Goal: Check status: Check status

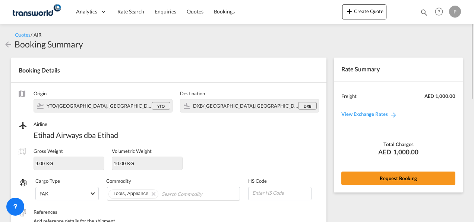
click at [423, 11] on md-icon "icon-magnify" at bounding box center [424, 12] width 8 height 8
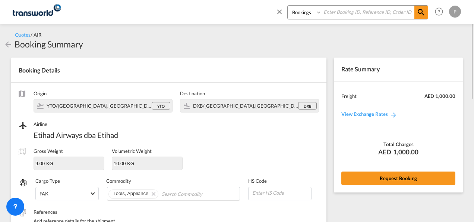
click at [335, 11] on input at bounding box center [368, 12] width 93 height 13
paste input "TXB004579"
type input "TXB004579"
click at [422, 13] on md-icon "icon-magnify" at bounding box center [421, 12] width 9 height 9
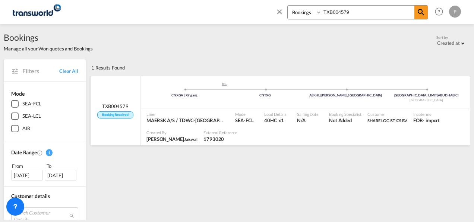
click at [119, 103] on span "TXB004579" at bounding box center [115, 106] width 26 height 7
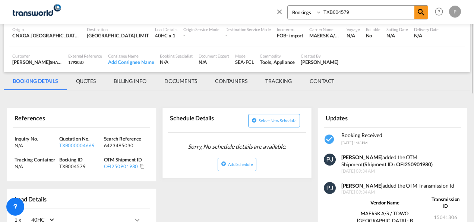
scroll to position [75, 0]
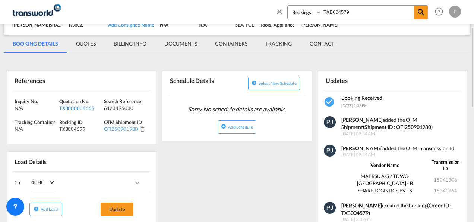
click at [74, 106] on div "TXB000004669" at bounding box center [80, 107] width 43 height 7
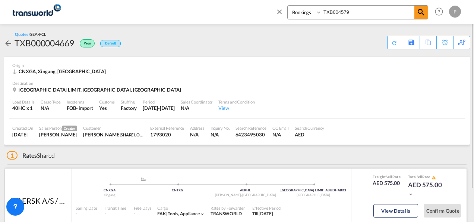
scroll to position [37, 0]
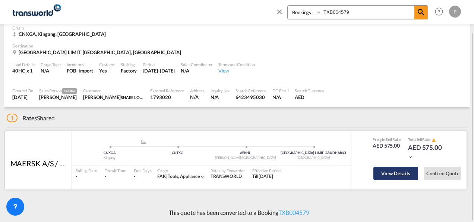
click at [396, 171] on button "View Details" at bounding box center [396, 172] width 45 height 13
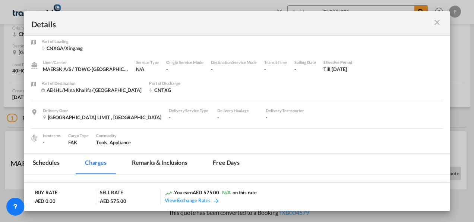
scroll to position [0, 0]
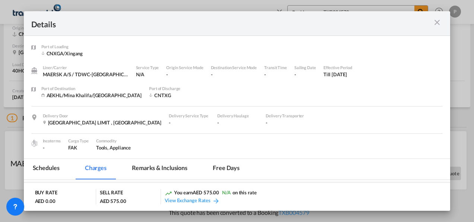
click at [439, 22] on md-icon "icon-close m-3 fg-AAA8AD cursor" at bounding box center [437, 22] width 9 height 9
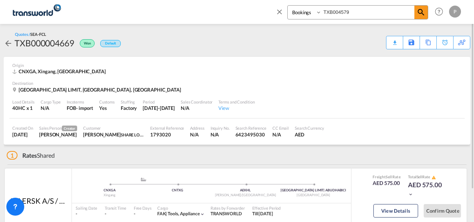
scroll to position [37, 0]
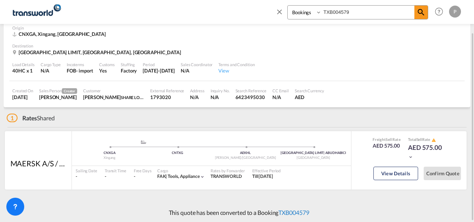
click at [297, 211] on link "TXB004579" at bounding box center [294, 212] width 31 height 7
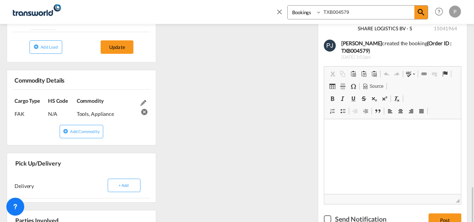
scroll to position [311, 0]
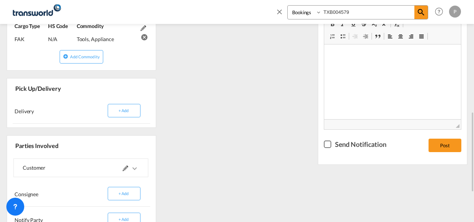
click at [123, 167] on div at bounding box center [110, 168] width 58 height 18
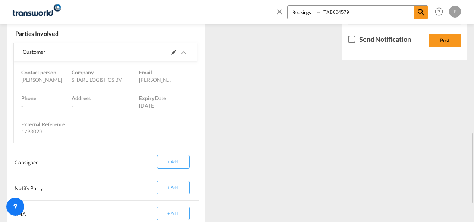
scroll to position [348, 0]
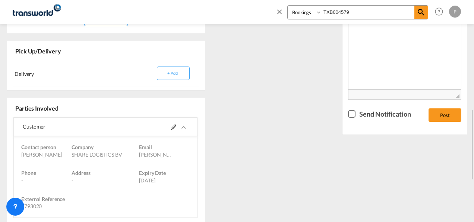
click at [179, 125] on md-icon "icons/ic_keyboard_arrow_right_black_24px.svg" at bounding box center [183, 127] width 9 height 9
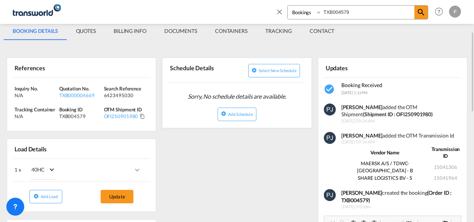
scroll to position [13, 0]
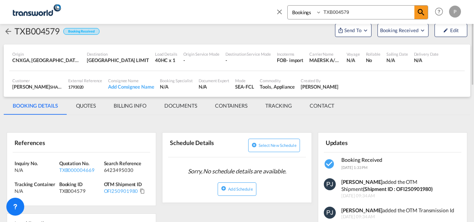
click at [89, 105] on md-tab-item "QUOTES" at bounding box center [86, 106] width 38 height 18
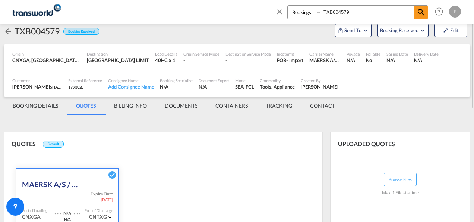
scroll to position [0, 0]
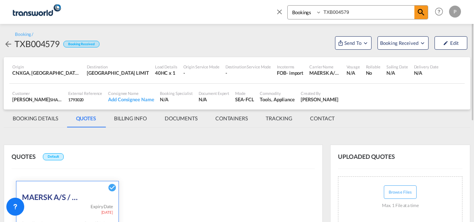
click at [30, 118] on md-tab-item "BOOKING DETAILS" at bounding box center [35, 118] width 63 height 18
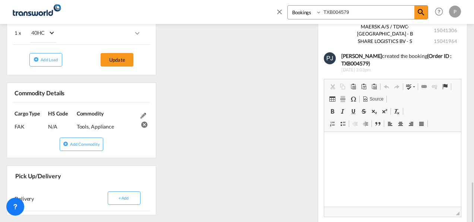
scroll to position [336, 0]
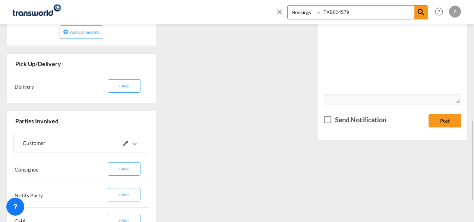
click at [124, 144] on md-icon at bounding box center [126, 144] width 6 height 6
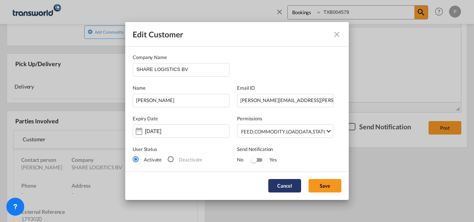
click at [282, 183] on button "Cancel" at bounding box center [285, 185] width 33 height 13
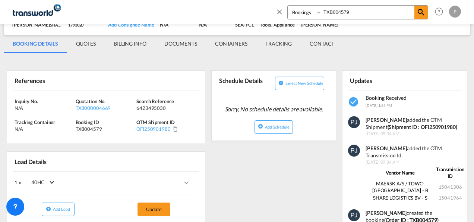
scroll to position [0, 0]
